Goal: Task Accomplishment & Management: Use online tool/utility

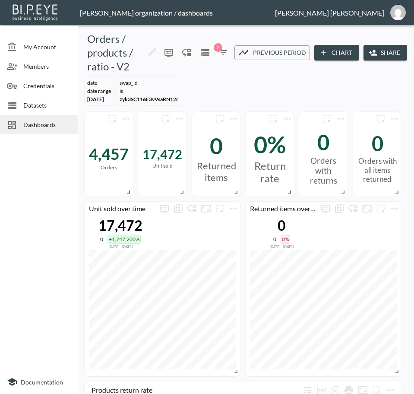
click at [54, 128] on span "Dashboards" at bounding box center [46, 124] width 47 height 9
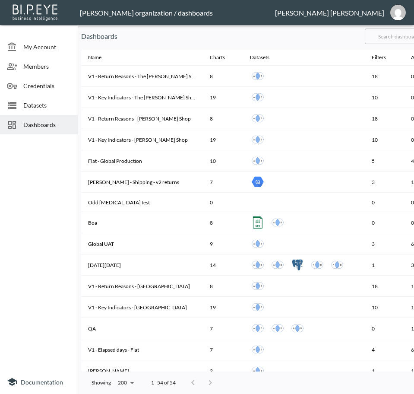
click at [399, 35] on input "text" at bounding box center [400, 36] width 70 height 22
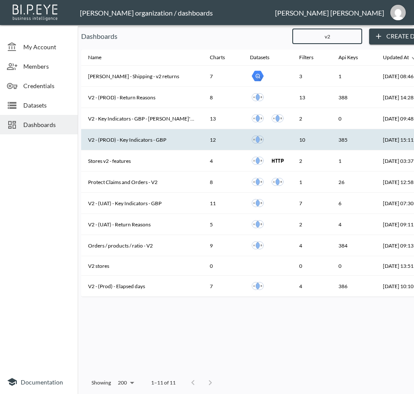
type input "v2"
click at [151, 142] on th "V2 - (PROD) - Key Indicators - GBP" at bounding box center [142, 139] width 122 height 21
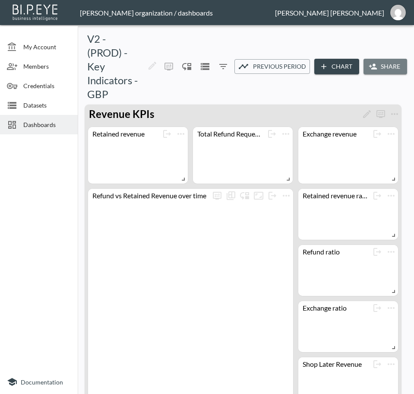
click at [385, 67] on button "Share" at bounding box center [386, 67] width 44 height 16
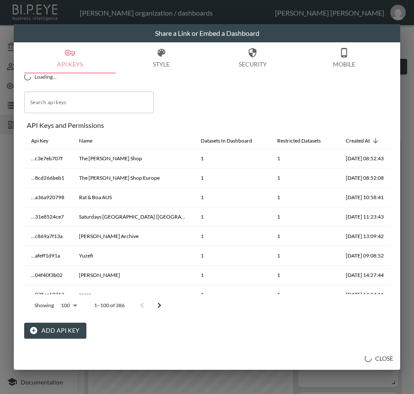
click at [47, 326] on button "Add API Key" at bounding box center [55, 331] width 62 height 16
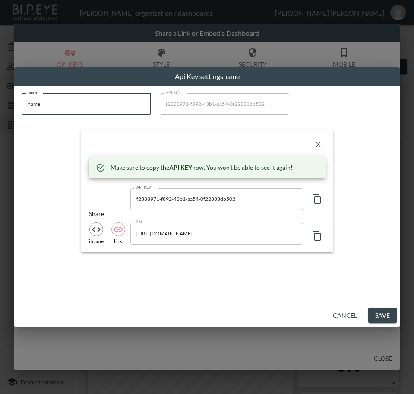
drag, startPoint x: 38, startPoint y: 107, endPoint x: 0, endPoint y: 108, distance: 38.5
click at [0, 108] on html "BI.P.EYE, Interactive Analytics Dashboards - app [PERSON_NAME] organization / d…" at bounding box center [207, 197] width 414 height 394
paste input "ROKSANDA"
type input "ROKSANDA"
click at [320, 196] on icon "button" at bounding box center [317, 199] width 10 height 10
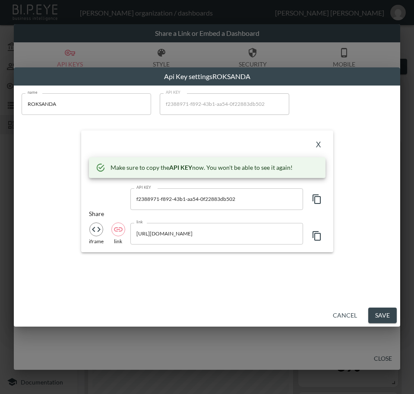
click at [219, 140] on div "X" at bounding box center [207, 145] width 237 height 14
click at [315, 141] on button "X" at bounding box center [319, 145] width 14 height 14
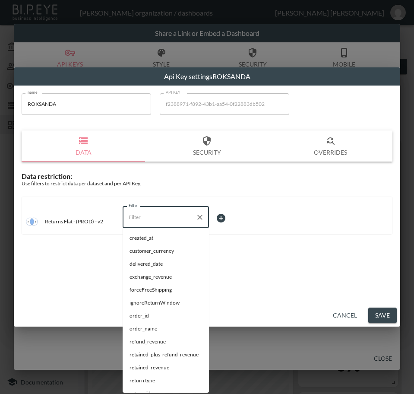
click at [149, 219] on input "Filter" at bounding box center [160, 217] width 66 height 14
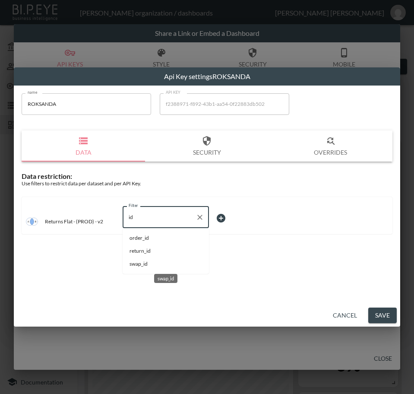
click at [143, 262] on span "swap_id" at bounding box center [166, 264] width 73 height 8
type input "swap_id"
click at [225, 221] on body "BI.P.EYE, Interactive Analytics Dashboards - app [PERSON_NAME] organization / d…" at bounding box center [207, 197] width 414 height 394
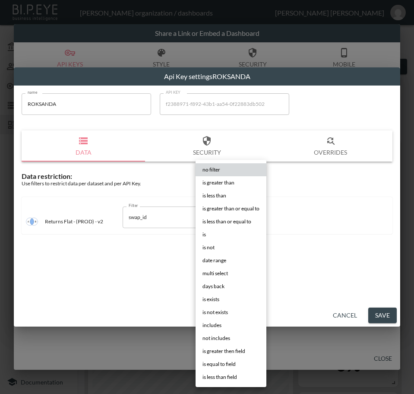
click at [225, 234] on li "is" at bounding box center [231, 234] width 71 height 13
type input "is"
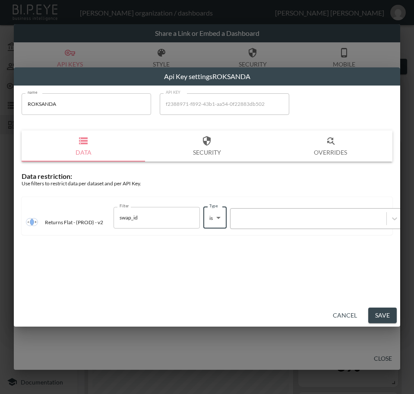
click at [290, 221] on div at bounding box center [308, 218] width 147 height 8
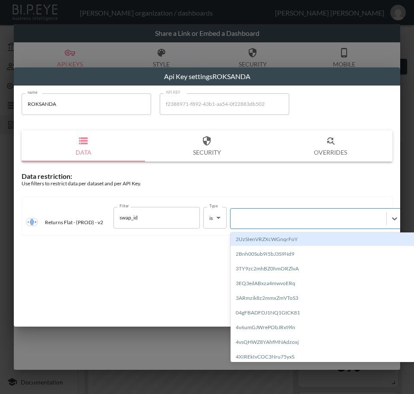
paste input "HuYu2TfIqukZXQsStmCh"
type input "HuYu2TfIqukZXQsStmCh"
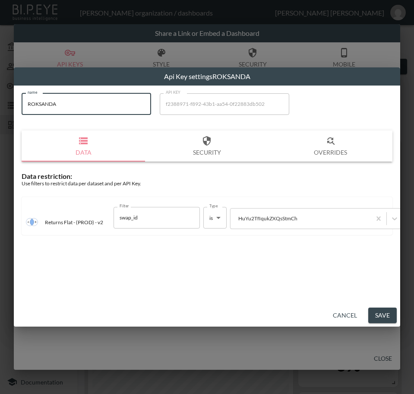
drag, startPoint x: 59, startPoint y: 104, endPoint x: 7, endPoint y: 109, distance: 52.1
click at [7, 109] on div "Api Key settings ROKSANDA name ROKSANDA name API KEY f2388971-f892-43b1-aa54-0f…" at bounding box center [207, 197] width 414 height 394
drag, startPoint x: 379, startPoint y: 313, endPoint x: 383, endPoint y: 315, distance: 5.4
click at [380, 313] on button "Save" at bounding box center [382, 315] width 28 height 16
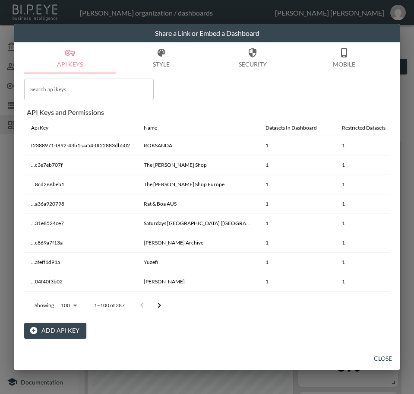
click at [388, 360] on button "Close" at bounding box center [383, 359] width 28 height 16
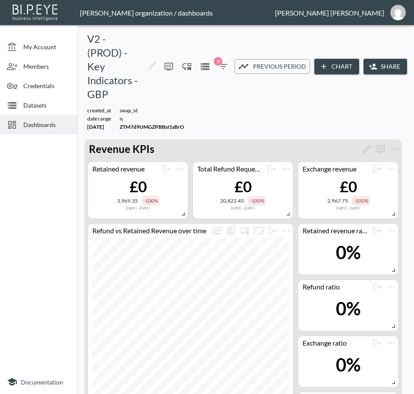
click at [39, 127] on span "Dashboards" at bounding box center [46, 124] width 47 height 9
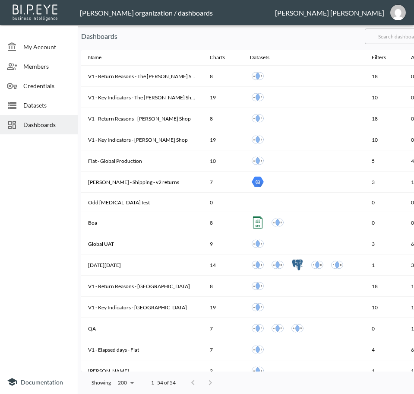
click at [402, 37] on input "text" at bounding box center [400, 36] width 70 height 22
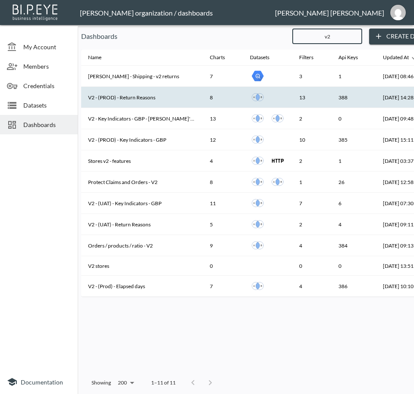
type input "v2"
click at [148, 98] on th "V2 - (PROD) - Return Reasons" at bounding box center [142, 97] width 122 height 21
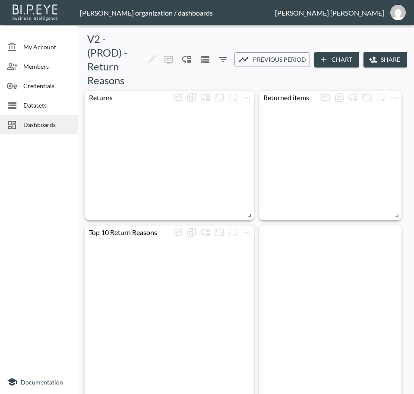
click at [383, 54] on button "Share" at bounding box center [386, 60] width 44 height 16
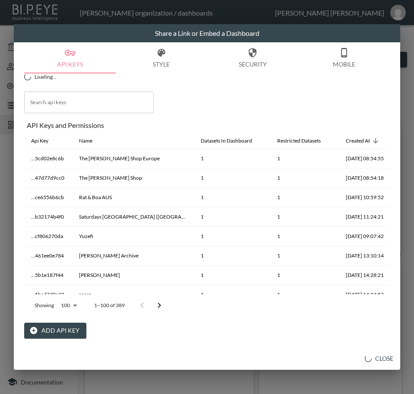
click at [61, 331] on button "Add API Key" at bounding box center [55, 331] width 62 height 16
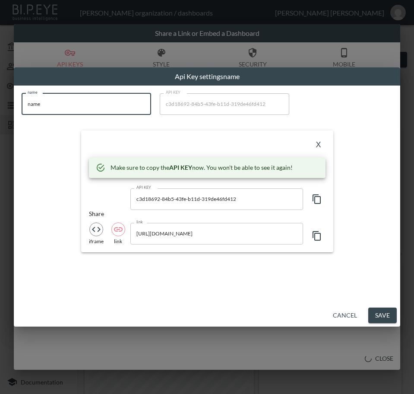
drag, startPoint x: 84, startPoint y: 105, endPoint x: 0, endPoint y: 104, distance: 84.2
click at [0, 104] on html "BI.P.EYE, Interactive Analytics Dashboards - app [PERSON_NAME] organization / d…" at bounding box center [207, 197] width 414 height 394
paste input "ROKSANDA"
type input "ROKSANDA"
click at [320, 199] on icon "button" at bounding box center [317, 198] width 8 height 9
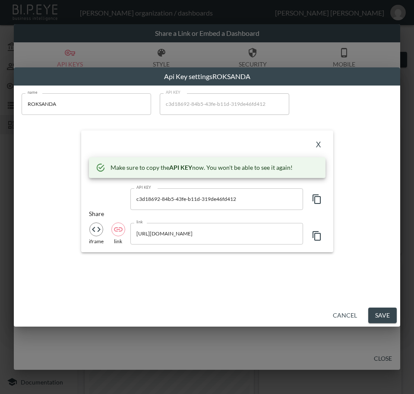
click at [159, 150] on div "X" at bounding box center [207, 145] width 237 height 14
click at [316, 144] on button "X" at bounding box center [319, 145] width 14 height 14
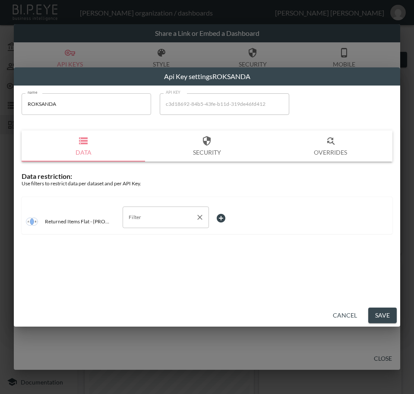
click at [138, 217] on input "Filter" at bounding box center [160, 217] width 66 height 14
click at [147, 277] on span "swap_id" at bounding box center [166, 277] width 73 height 8
type input "swap_id"
click at [237, 210] on body "BI.P.EYE, Interactive Analytics Dashboards - app [PERSON_NAME] organization / d…" at bounding box center [207, 197] width 414 height 394
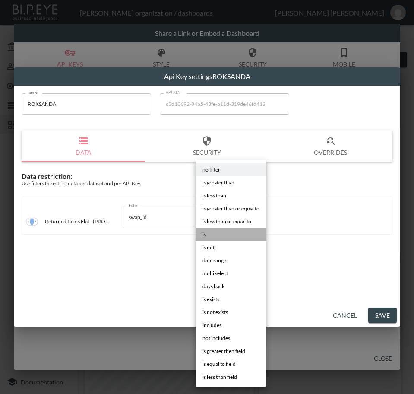
click at [225, 232] on li "is" at bounding box center [231, 234] width 71 height 13
type input "is"
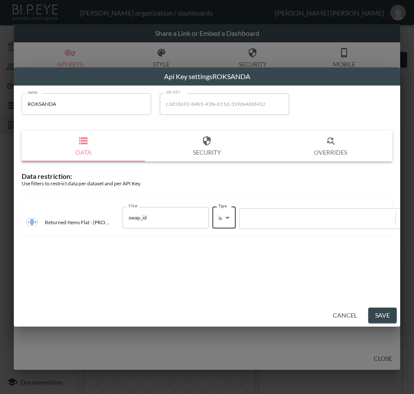
click at [272, 218] on div at bounding box center [317, 218] width 147 height 8
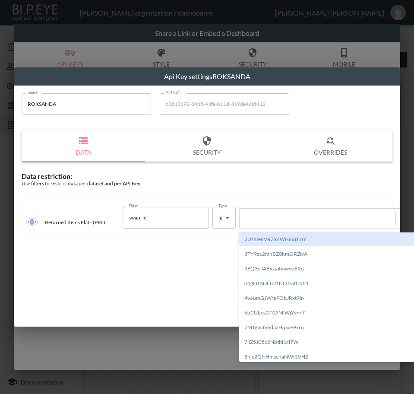
paste input "HuYu2TfIqukZXQsStmCh"
type input "HuYu2TfIqukZXQsStmCh"
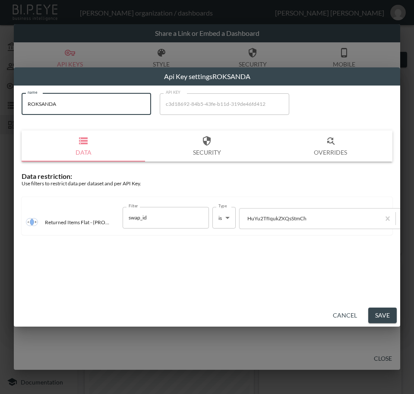
drag, startPoint x: 79, startPoint y: 101, endPoint x: 0, endPoint y: 115, distance: 80.4
click at [0, 115] on html "BI.P.EYE, Interactive Analytics Dashboards - app [PERSON_NAME] organization / d…" at bounding box center [207, 197] width 414 height 394
click at [379, 315] on button "Save" at bounding box center [382, 315] width 28 height 16
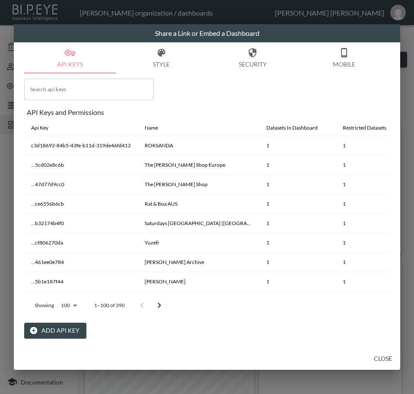
click at [384, 360] on button "Close" at bounding box center [383, 359] width 28 height 16
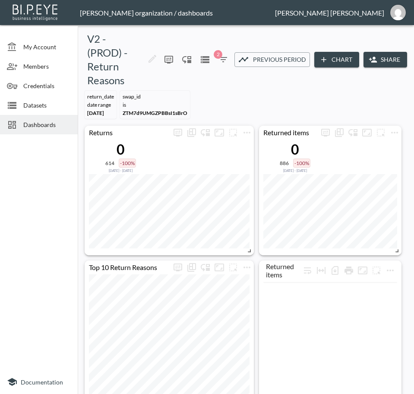
click at [47, 120] on span "Dashboards" at bounding box center [46, 124] width 47 height 9
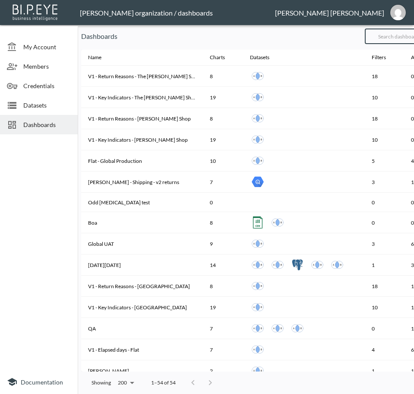
click at [394, 34] on input "text" at bounding box center [400, 36] width 70 height 22
click at [402, 38] on input "text" at bounding box center [400, 36] width 70 height 22
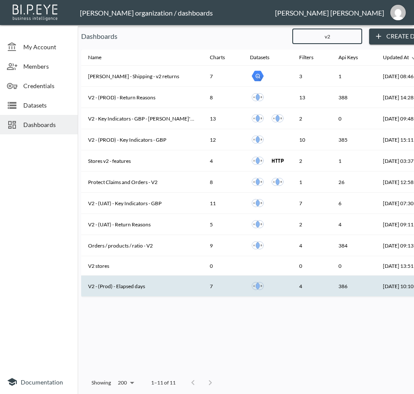
type input "v2"
click at [141, 286] on th "V2 - (Prod) - Elapsed days" at bounding box center [142, 285] width 122 height 21
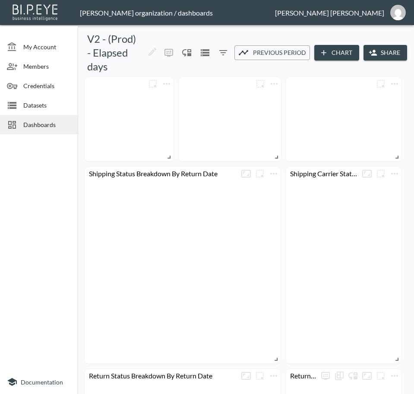
click at [387, 48] on button "Share" at bounding box center [386, 53] width 44 height 16
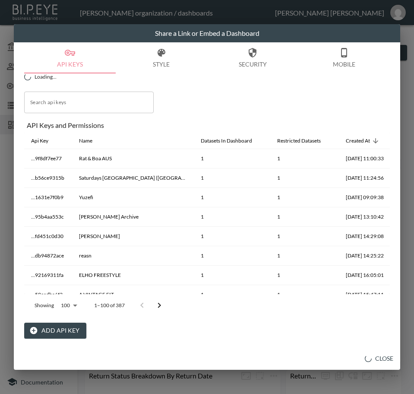
click at [55, 336] on button "Add API Key" at bounding box center [55, 331] width 62 height 16
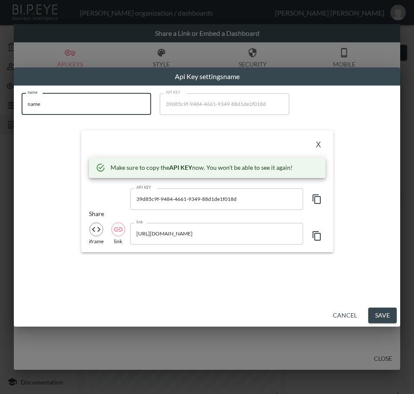
drag, startPoint x: 17, startPoint y: 104, endPoint x: 0, endPoint y: 112, distance: 19.5
click at [0, 112] on html "BI.P.EYE, Interactive Analytics Dashboards - app [PERSON_NAME] organization / d…" at bounding box center [207, 197] width 414 height 394
paste input "ROKSANDA"
type input "ROKSANDA"
click at [314, 199] on icon "button" at bounding box center [317, 199] width 10 height 10
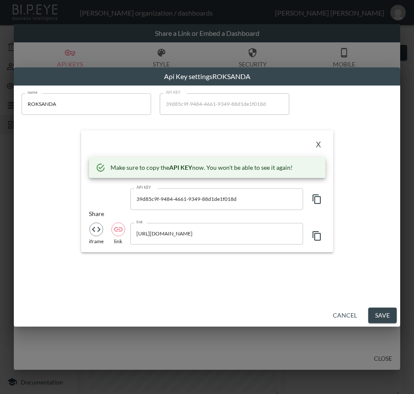
click at [187, 148] on div "X" at bounding box center [207, 145] width 237 height 14
click at [317, 142] on button "X" at bounding box center [319, 145] width 14 height 14
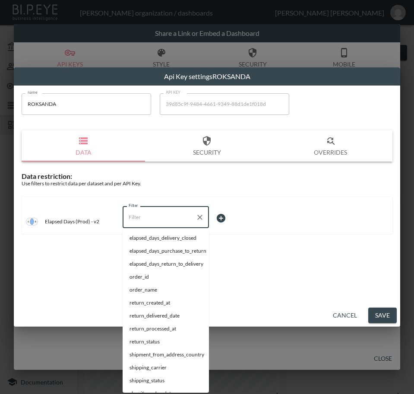
drag, startPoint x: 180, startPoint y: 221, endPoint x: 183, endPoint y: 215, distance: 7.0
click at [180, 221] on input "Filter" at bounding box center [160, 217] width 66 height 14
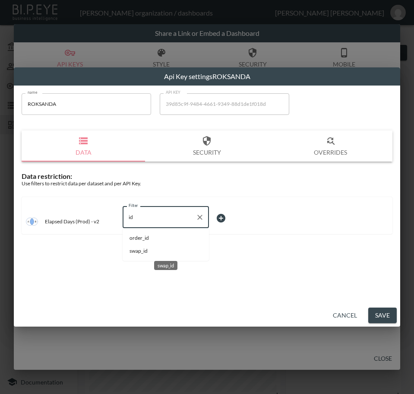
click at [172, 250] on span "swap_id" at bounding box center [166, 251] width 73 height 8
type input "swap_id"
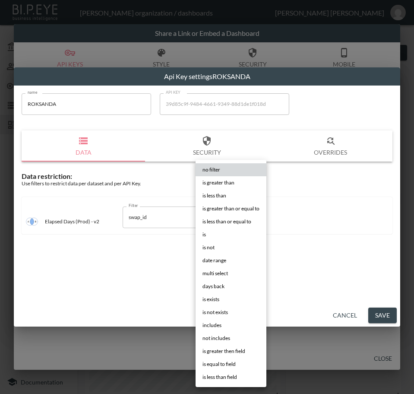
click at [233, 220] on body "BI.P.EYE, Interactive Analytics Dashboards - app [PERSON_NAME] organization / d…" at bounding box center [207, 197] width 414 height 394
click at [223, 234] on li "is" at bounding box center [231, 234] width 71 height 13
type input "is"
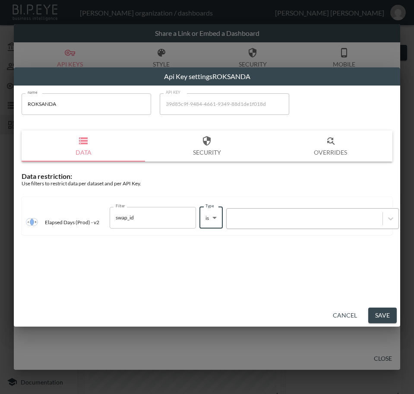
click at [271, 218] on div at bounding box center [304, 218] width 147 height 8
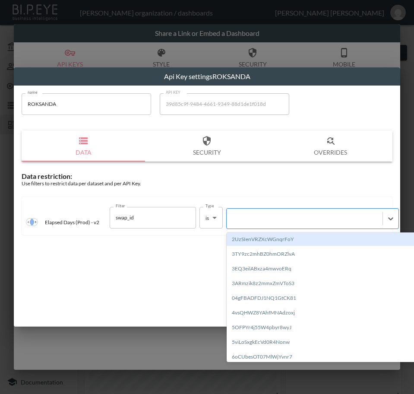
paste input "HuYu2TfIqukZXQsStmCh"
type input "HuYu2TfIqukZXQsStmCh"
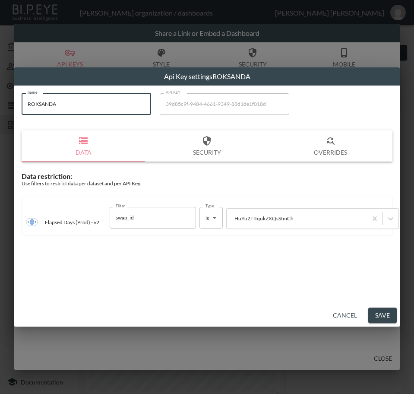
drag, startPoint x: 79, startPoint y: 109, endPoint x: 2, endPoint y: 120, distance: 77.7
click at [2, 120] on div "Api Key settings ROKSANDA name ROKSANDA name API KEY 39d85c9f-9484-4661-9349-88…" at bounding box center [207, 197] width 414 height 394
click at [380, 316] on button "Save" at bounding box center [382, 315] width 28 height 16
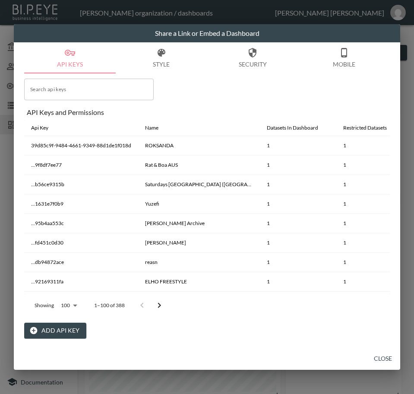
click at [384, 359] on button "Close" at bounding box center [383, 359] width 28 height 16
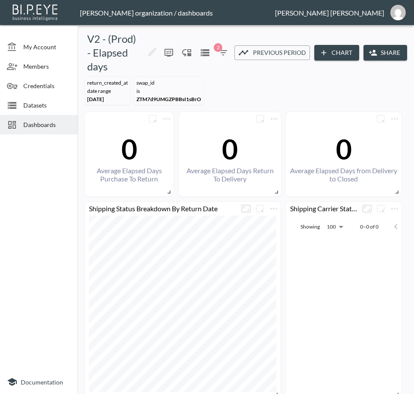
click at [48, 119] on div "Dashboards" at bounding box center [39, 124] width 78 height 19
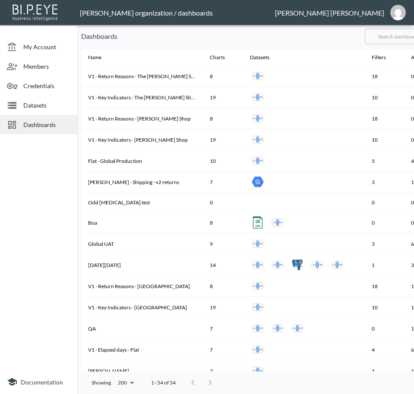
click at [405, 38] on input "text" at bounding box center [400, 36] width 70 height 22
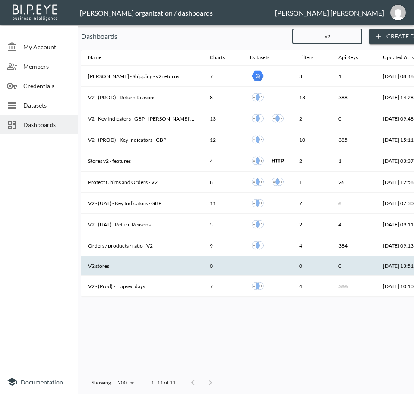
type input "v2"
click at [148, 263] on th "V2 stores" at bounding box center [142, 265] width 122 height 19
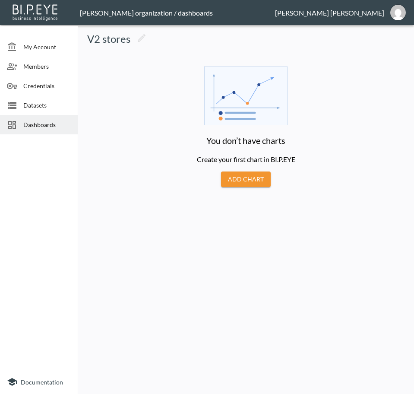
click at [26, 127] on span "Dashboards" at bounding box center [46, 124] width 47 height 9
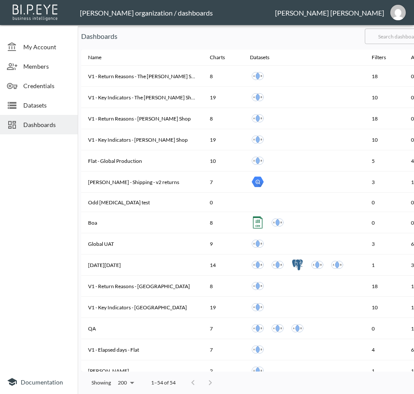
click at [402, 40] on input "text" at bounding box center [400, 36] width 70 height 22
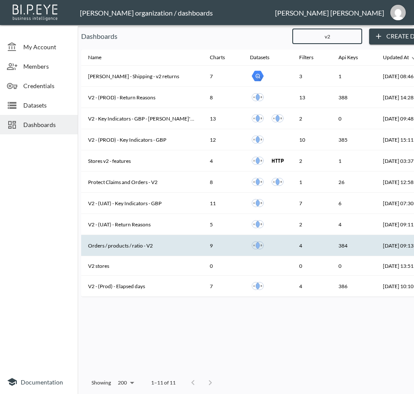
type input "v2"
click at [158, 249] on th "Orders / products / ratio - V2" at bounding box center [142, 245] width 122 height 21
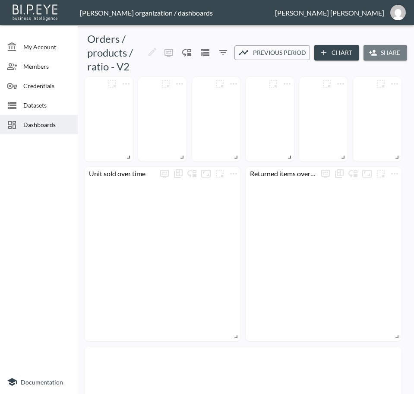
click at [391, 50] on button "Share" at bounding box center [386, 53] width 44 height 16
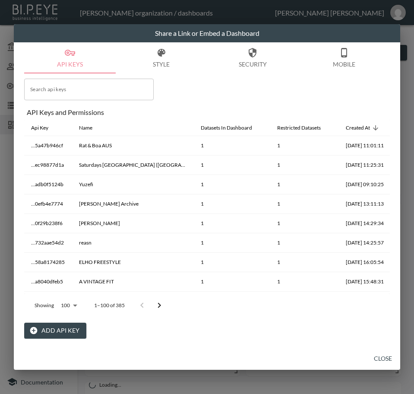
click at [60, 327] on button "Add API Key" at bounding box center [55, 331] width 62 height 16
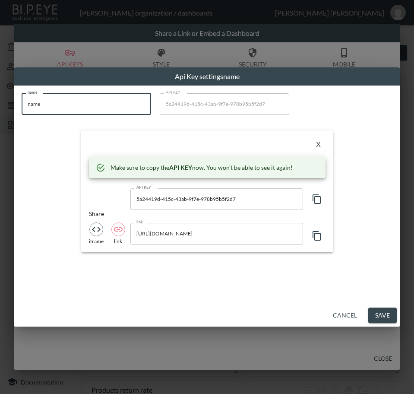
drag, startPoint x: 47, startPoint y: 104, endPoint x: 0, endPoint y: 108, distance: 47.7
click at [0, 108] on html "BI.P.EYE, Interactive Analytics Dashboards - app [PERSON_NAME] organization / d…" at bounding box center [207, 197] width 414 height 394
paste input "ROKSANDA"
type input "ROKSANDA"
click at [312, 194] on icon "button" at bounding box center [317, 199] width 10 height 10
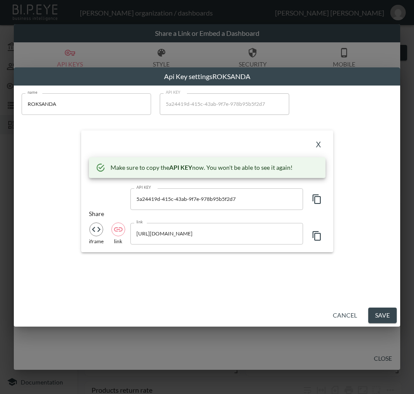
click at [206, 138] on div "X" at bounding box center [207, 145] width 237 height 14
click at [320, 145] on button "X" at bounding box center [319, 145] width 14 height 14
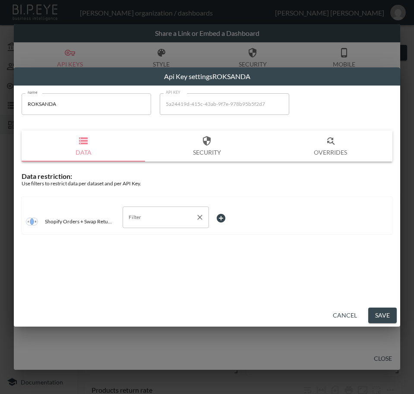
click at [160, 218] on input "Filter" at bounding box center [160, 217] width 66 height 14
click at [165, 261] on span "swap_id" at bounding box center [166, 264] width 73 height 8
type input "swap_id"
click at [237, 216] on body "BI.P.EYE, Interactive Analytics Dashboards - app [PERSON_NAME] organization / d…" at bounding box center [207, 197] width 414 height 394
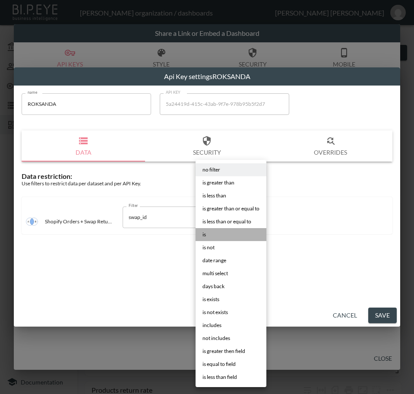
click at [235, 235] on li "is" at bounding box center [231, 234] width 71 height 13
type input "is"
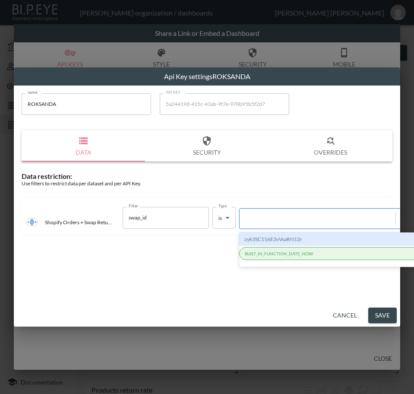
click at [286, 222] on div at bounding box center [317, 218] width 147 height 8
paste input "HuYu2TfIqukZXQsStmCh"
type input "HuYu2TfIqukZXQsStmCh"
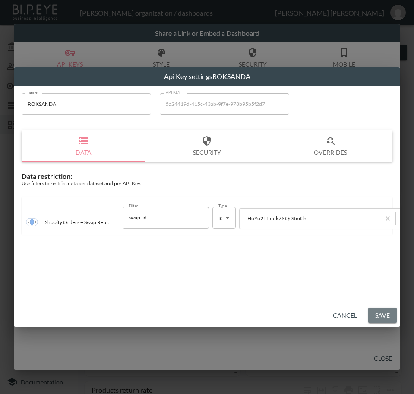
click at [382, 313] on button "Save" at bounding box center [382, 315] width 28 height 16
